Goal: Find specific page/section: Find specific page/section

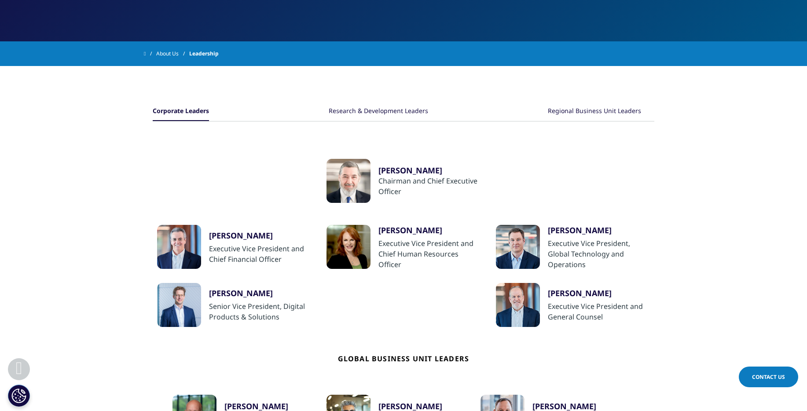
scroll to position [136, 0]
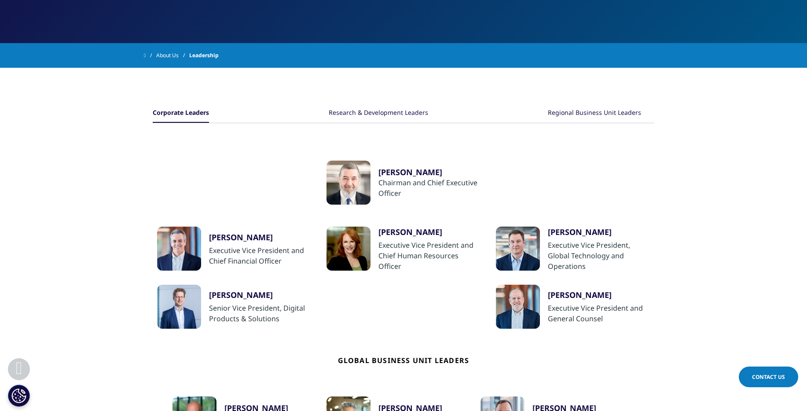
click at [391, 113] on div "Research & Development Leaders" at bounding box center [378, 113] width 99 height 19
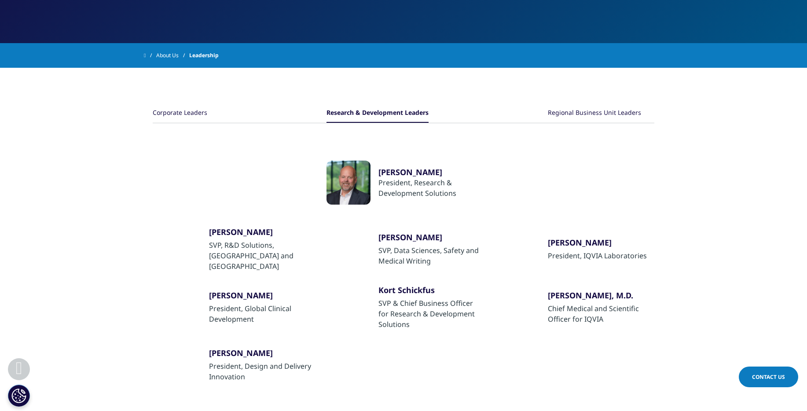
click at [652, 202] on ul "Ari Bousbib Chairman and Chief Executive Officer Ron Bruehlman Executive Vice P…" at bounding box center [404, 273] width 502 height 301
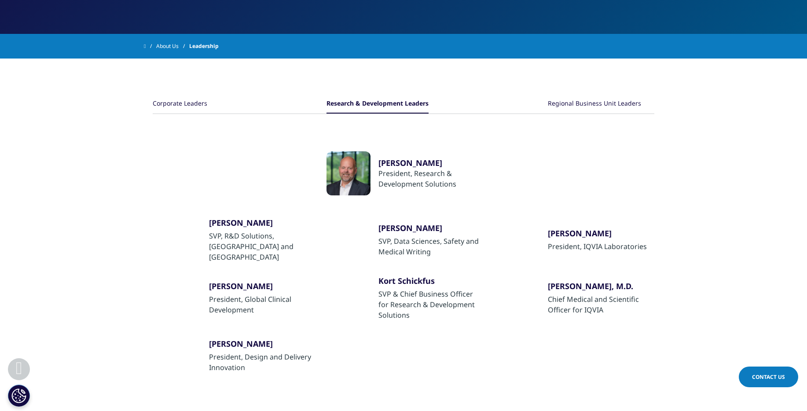
scroll to position [143, 0]
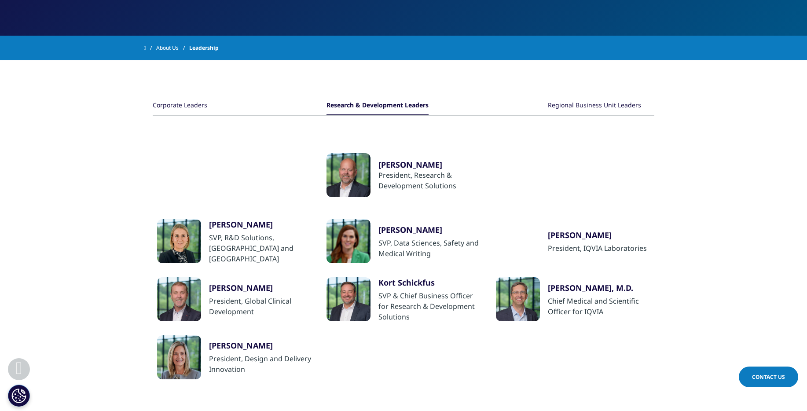
click at [623, 104] on div "Regional Business Unit Leaders" at bounding box center [594, 105] width 93 height 19
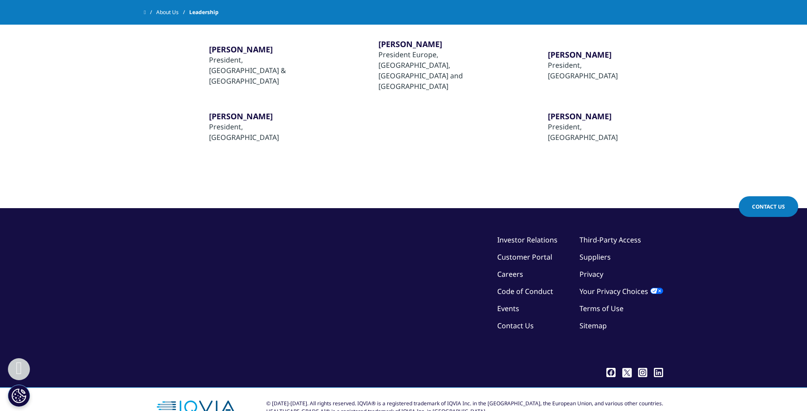
scroll to position [129, 0]
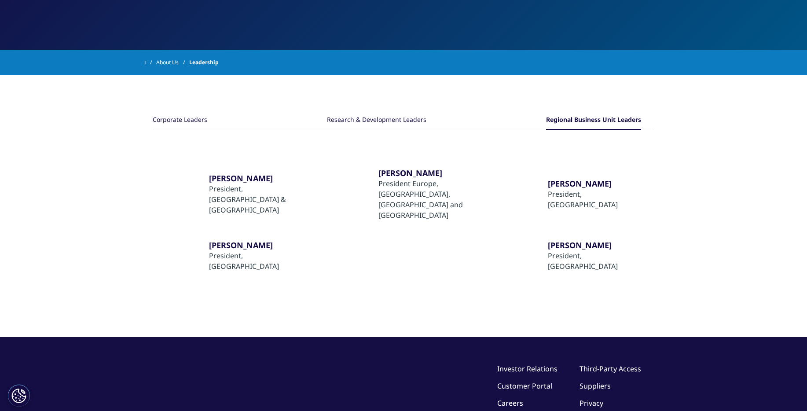
click at [576, 184] on div "[PERSON_NAME]" at bounding box center [599, 183] width 102 height 11
